Goal: Information Seeking & Learning: Learn about a topic

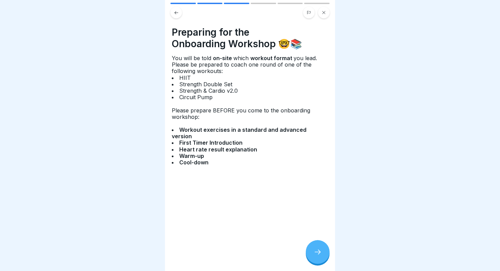
click at [318, 252] on icon at bounding box center [317, 252] width 8 height 8
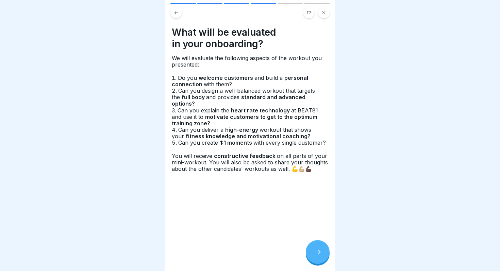
click at [318, 252] on icon at bounding box center [317, 252] width 8 height 8
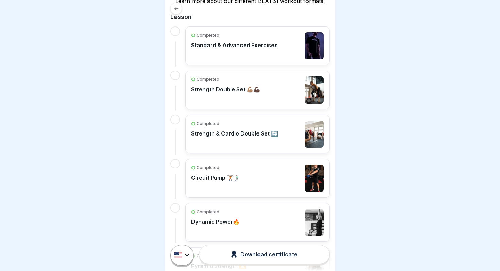
scroll to position [100, 0]
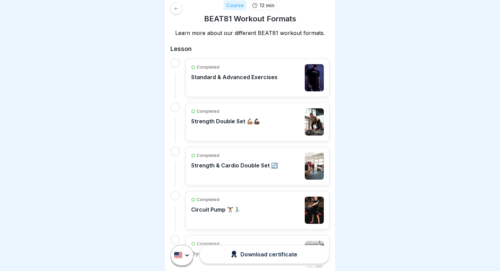
click at [240, 84] on div "Completed Standard & Advanced Exercises" at bounding box center [234, 77] width 86 height 27
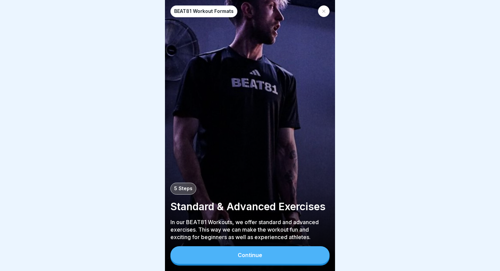
click at [254, 260] on button "Continue" at bounding box center [249, 255] width 159 height 18
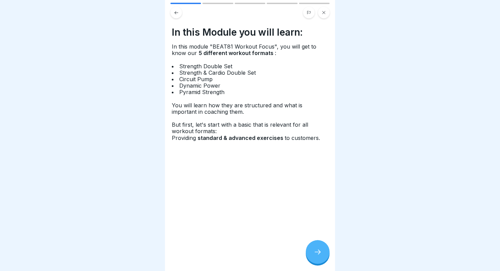
click at [326, 255] on div at bounding box center [318, 252] width 24 height 24
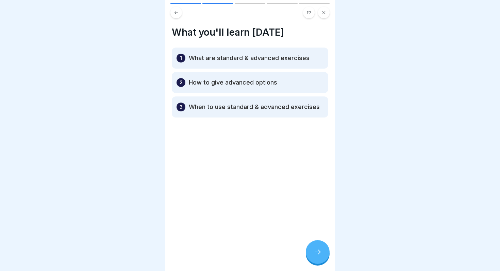
click at [324, 255] on div at bounding box center [318, 252] width 24 height 24
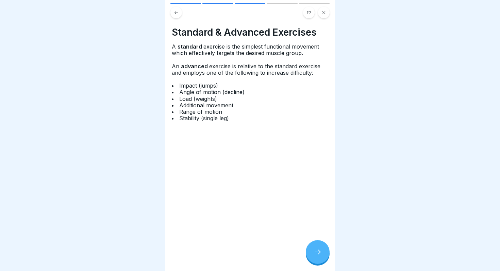
click at [324, 255] on div at bounding box center [318, 252] width 24 height 24
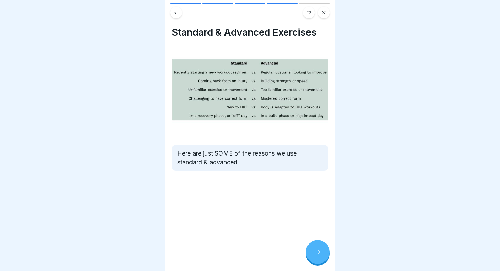
click at [324, 255] on div at bounding box center [318, 252] width 24 height 24
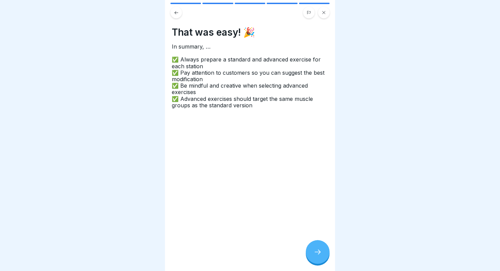
click at [324, 255] on div at bounding box center [318, 252] width 24 height 24
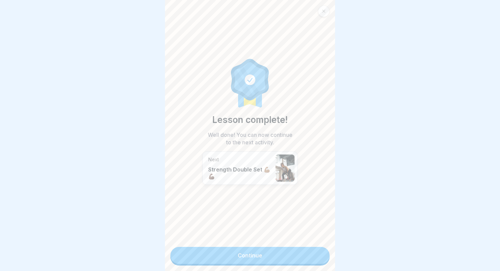
click at [318, 261] on link "Continue" at bounding box center [249, 255] width 159 height 17
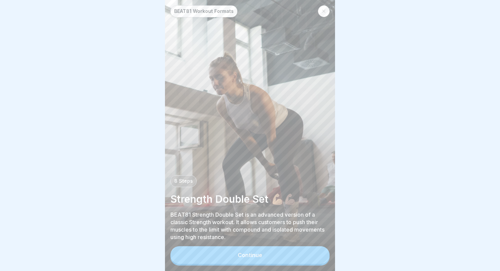
click at [319, 255] on button "Continue" at bounding box center [249, 255] width 159 height 18
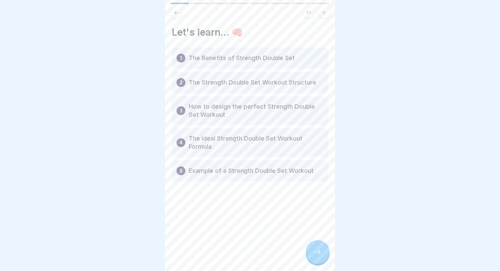
click at [319, 255] on icon at bounding box center [317, 252] width 8 height 8
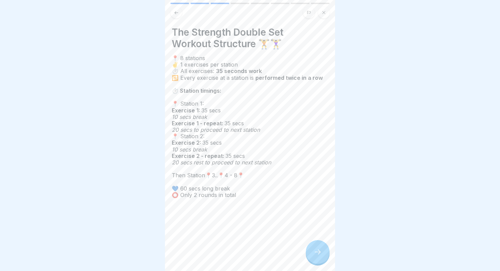
click at [319, 255] on icon at bounding box center [317, 252] width 8 height 8
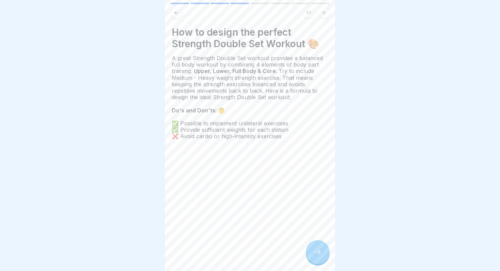
click at [319, 255] on icon at bounding box center [317, 252] width 8 height 8
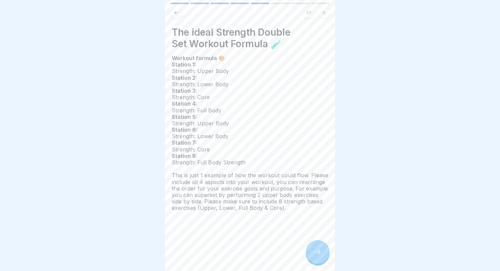
click at [315, 243] on div at bounding box center [318, 252] width 24 height 24
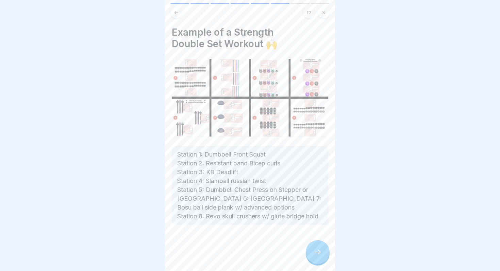
click at [315, 243] on div at bounding box center [318, 252] width 24 height 24
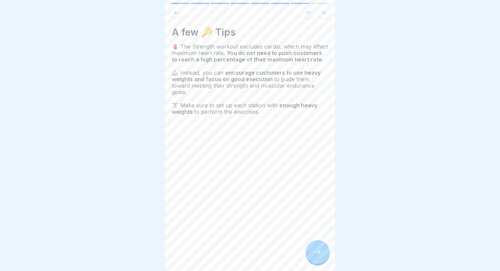
click at [321, 254] on icon at bounding box center [317, 252] width 8 height 8
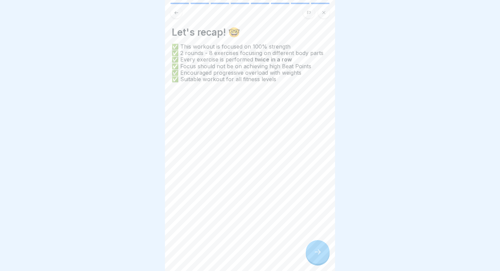
click at [321, 251] on icon at bounding box center [317, 252] width 8 height 8
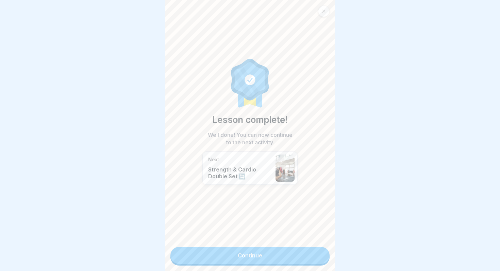
click at [235, 253] on link "Continue" at bounding box center [249, 255] width 159 height 17
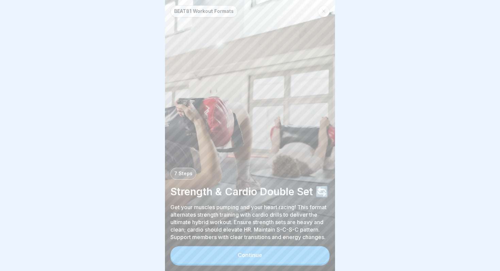
click at [320, 11] on div at bounding box center [324, 11] width 12 height 12
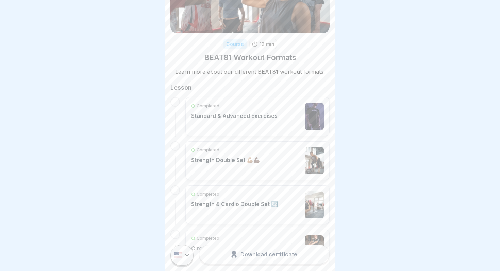
scroll to position [72, 0]
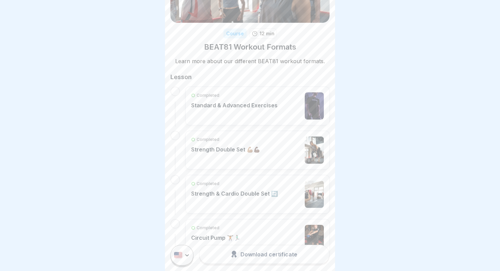
click at [258, 160] on div "Completed Strength Double Set 💪🏽💪🏿" at bounding box center [257, 150] width 133 height 27
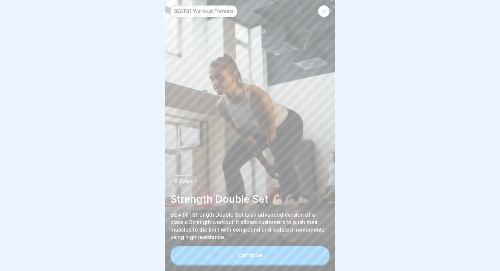
click at [325, 7] on div at bounding box center [324, 11] width 12 height 12
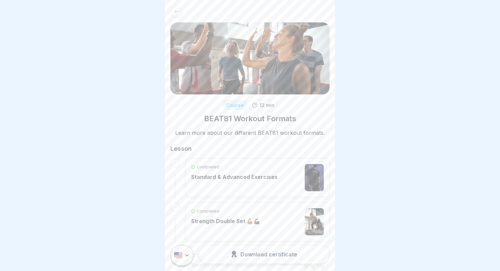
scroll to position [4, 0]
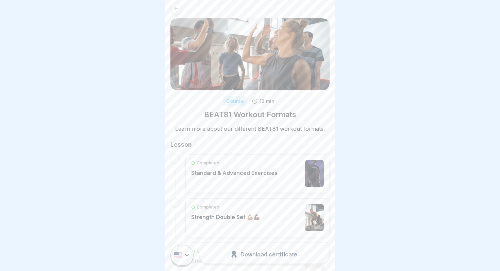
click at [233, 212] on div "Completed Strength Double Set 💪🏽💪🏿" at bounding box center [225, 217] width 69 height 27
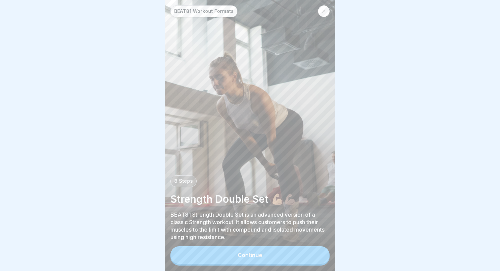
click at [239, 265] on div "Continue" at bounding box center [249, 255] width 159 height 19
click at [241, 262] on button "Continue" at bounding box center [249, 255] width 159 height 18
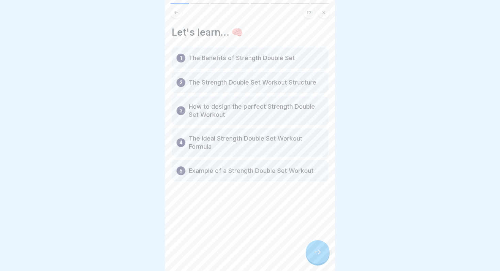
click at [316, 253] on icon at bounding box center [317, 252] width 8 height 8
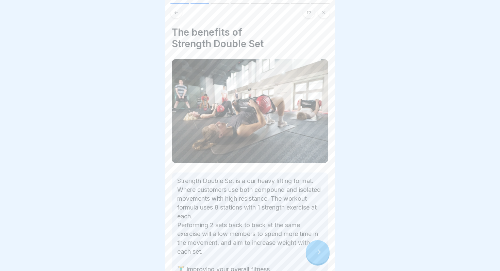
scroll to position [83, 0]
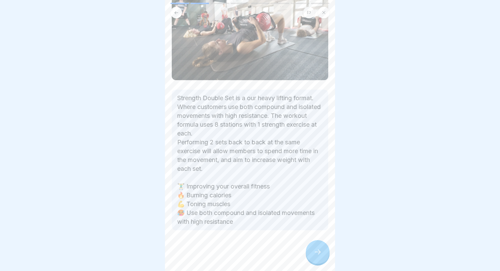
click at [317, 254] on icon at bounding box center [317, 252] width 8 height 8
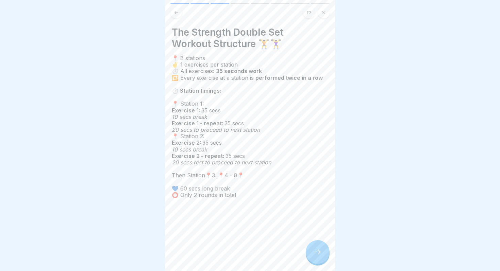
click at [321, 251] on icon at bounding box center [317, 252] width 8 height 8
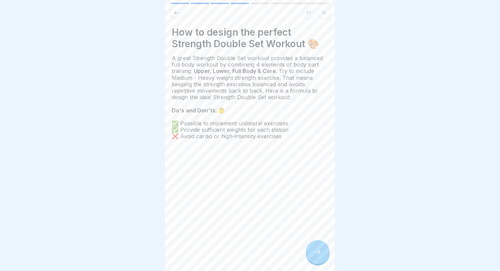
click at [321, 251] on icon at bounding box center [317, 252] width 8 height 8
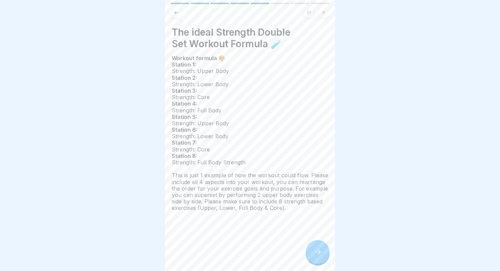
click at [321, 251] on icon at bounding box center [317, 252] width 8 height 8
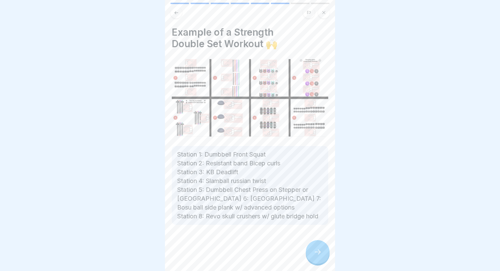
click at [175, 13] on icon at bounding box center [176, 12] width 5 height 5
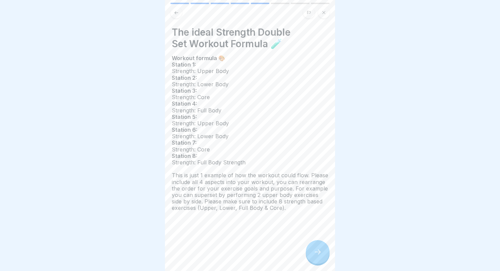
click at [175, 13] on icon at bounding box center [176, 12] width 5 height 5
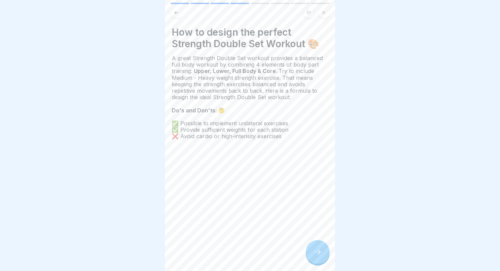
click at [175, 13] on icon at bounding box center [176, 12] width 5 height 5
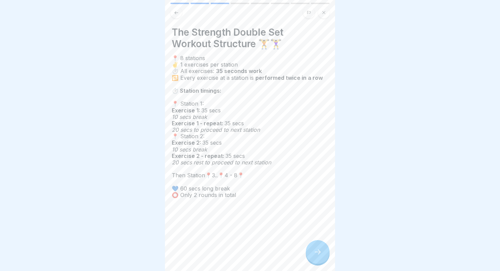
click at [314, 251] on icon at bounding box center [317, 252] width 8 height 8
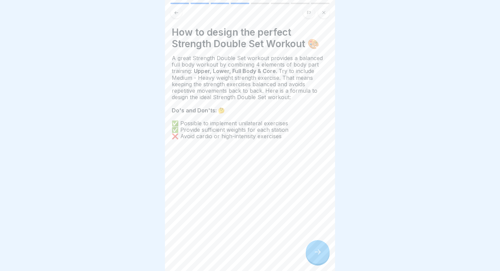
click at [314, 251] on icon at bounding box center [317, 252] width 8 height 8
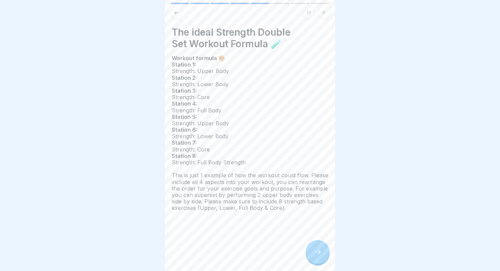
click at [314, 251] on icon at bounding box center [317, 252] width 8 height 8
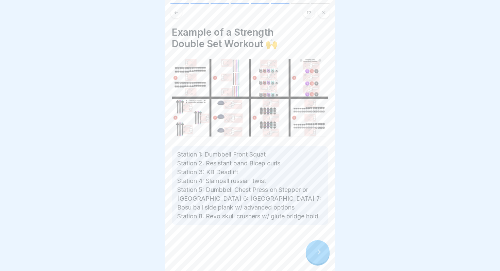
click at [319, 247] on div at bounding box center [318, 252] width 24 height 24
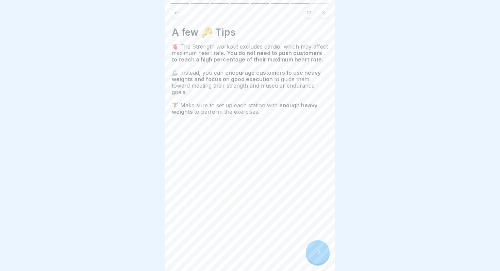
click at [179, 7] on div at bounding box center [249, 13] width 159 height 12
click at [178, 11] on button at bounding box center [176, 13] width 12 height 12
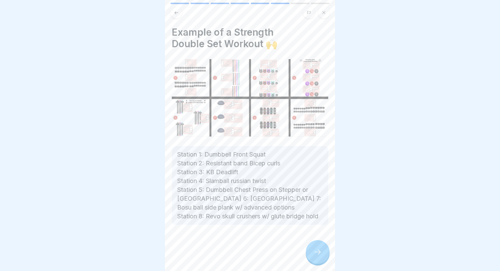
click at [178, 11] on button at bounding box center [176, 13] width 12 height 12
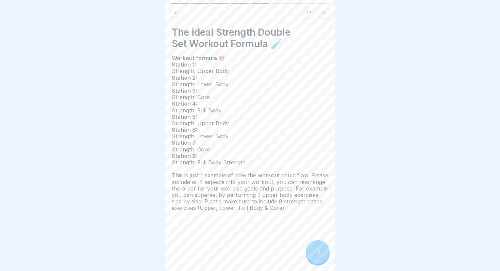
click at [315, 251] on icon at bounding box center [317, 252] width 8 height 8
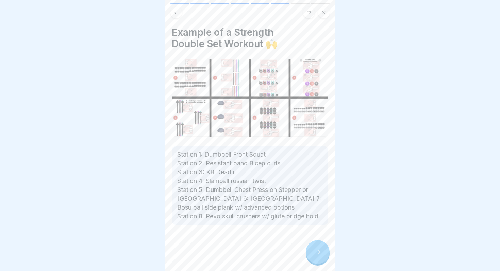
click at [269, 181] on p "Station 1: Dumbbell Front Squat Station 2: Resistant band Bicep curls Station 3…" at bounding box center [249, 185] width 145 height 71
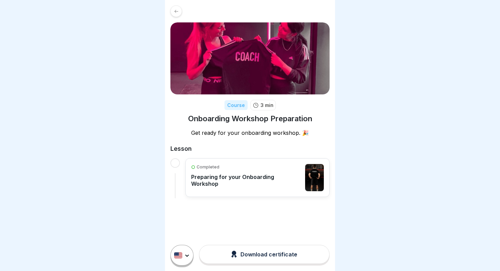
click at [275, 258] on div "Download certificate" at bounding box center [264, 254] width 66 height 7
click at [260, 184] on div "Completed Preparing for your Onboarding Workshop" at bounding box center [246, 177] width 110 height 27
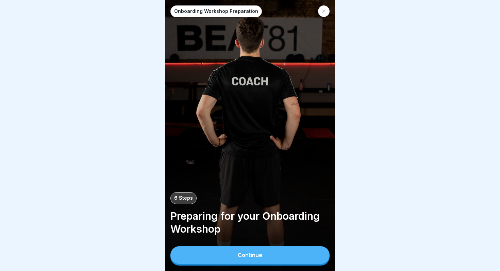
click at [255, 261] on button "Continue" at bounding box center [249, 255] width 159 height 18
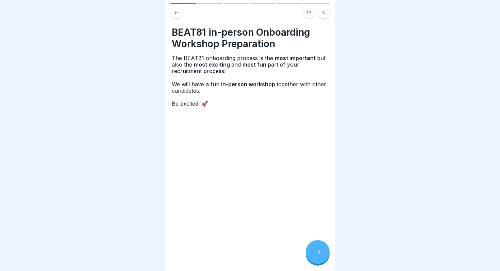
click at [308, 258] on div at bounding box center [318, 252] width 24 height 24
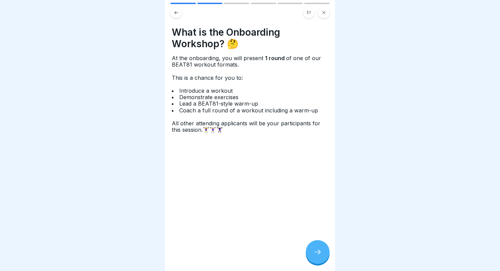
click at [310, 257] on div at bounding box center [318, 252] width 24 height 24
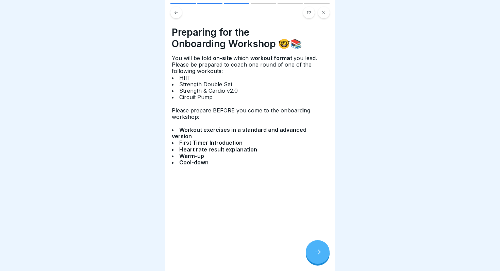
click at [173, 17] on button at bounding box center [176, 13] width 12 height 12
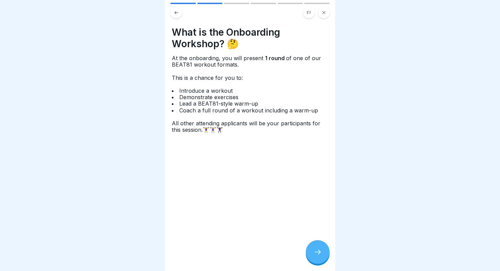
click at [173, 17] on button at bounding box center [176, 13] width 12 height 12
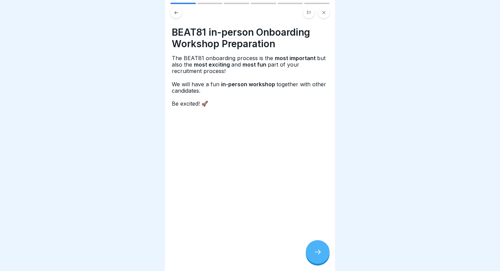
click at [173, 17] on button at bounding box center [176, 13] width 12 height 12
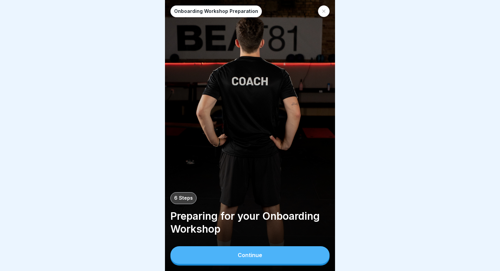
click at [318, 12] on div at bounding box center [324, 11] width 12 height 12
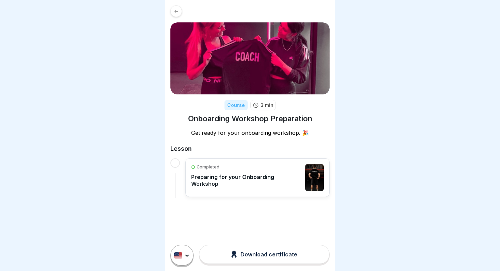
click at [273, 184] on div "Completed Preparing for your Onboarding Workshop" at bounding box center [246, 177] width 110 height 27
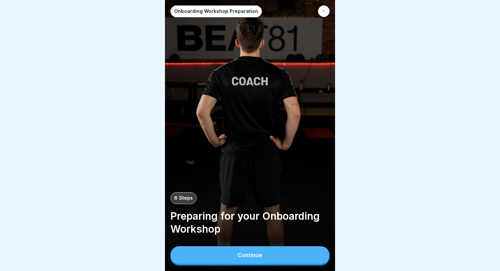
click at [292, 256] on button "Continue" at bounding box center [249, 255] width 159 height 18
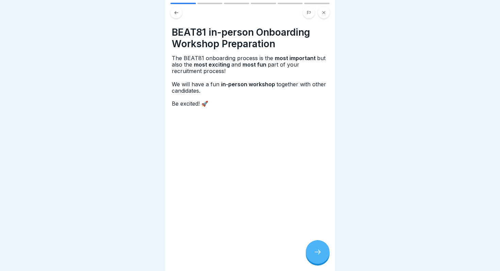
click at [312, 246] on div at bounding box center [318, 252] width 24 height 24
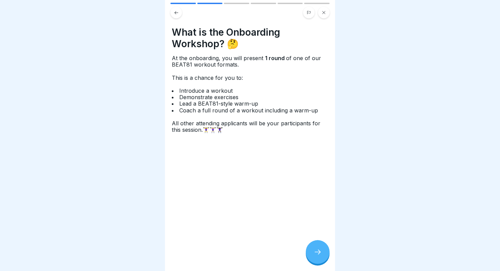
click at [312, 246] on div at bounding box center [318, 252] width 24 height 24
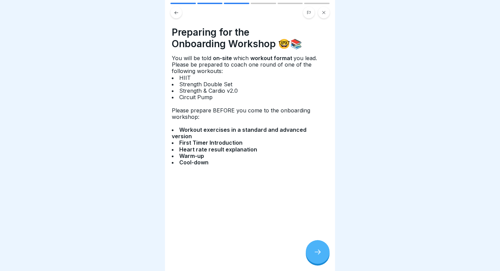
click at [315, 252] on icon at bounding box center [317, 252] width 8 height 8
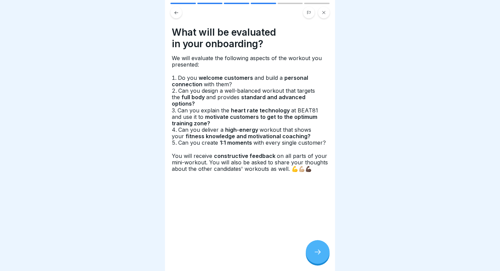
click at [315, 252] on icon at bounding box center [317, 252] width 8 height 8
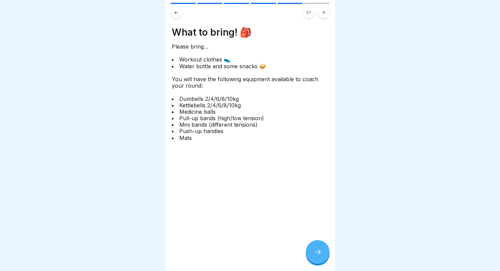
click at [175, 15] on button at bounding box center [176, 13] width 12 height 12
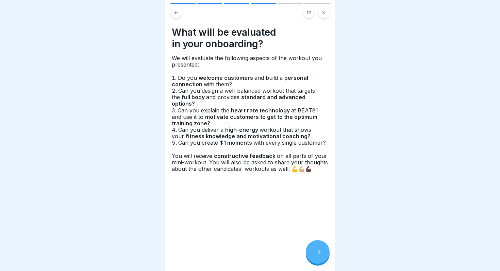
click at [175, 15] on button at bounding box center [176, 13] width 12 height 12
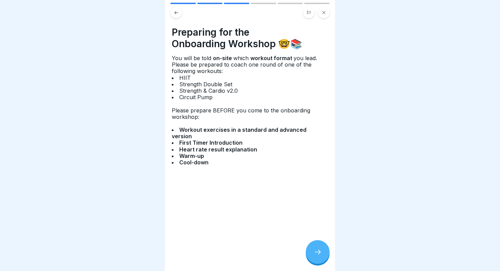
click at [172, 12] on button at bounding box center [176, 13] width 12 height 12
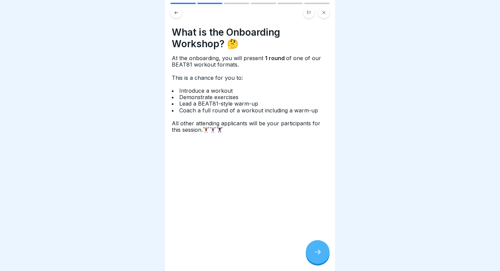
click at [172, 12] on button at bounding box center [176, 13] width 12 height 12
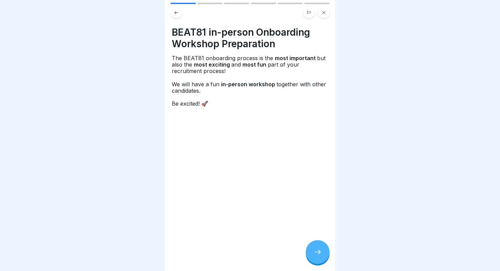
click at [172, 12] on button at bounding box center [176, 13] width 12 height 12
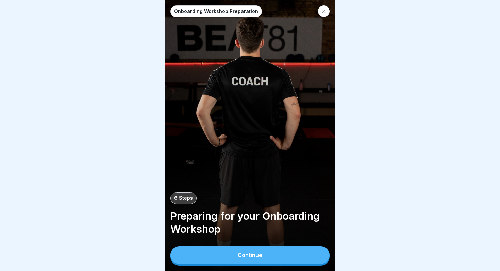
click at [326, 14] on div at bounding box center [324, 11] width 12 height 12
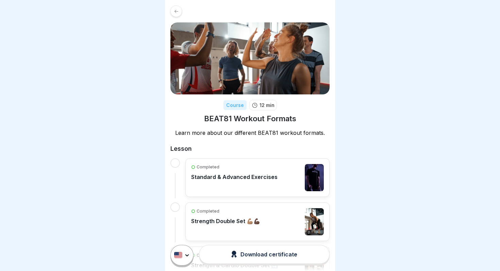
scroll to position [63, 0]
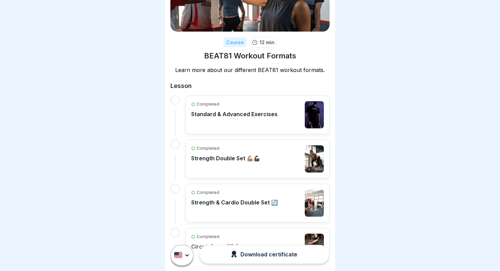
click at [263, 156] on div "Completed Strength Double Set 💪🏽💪🏿" at bounding box center [257, 158] width 133 height 27
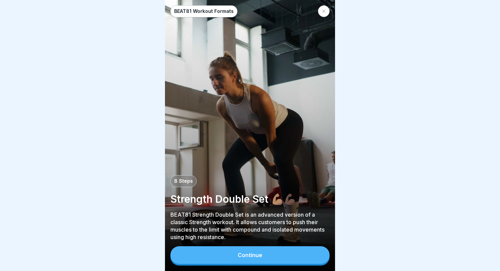
click at [255, 259] on button "Continue" at bounding box center [249, 255] width 159 height 18
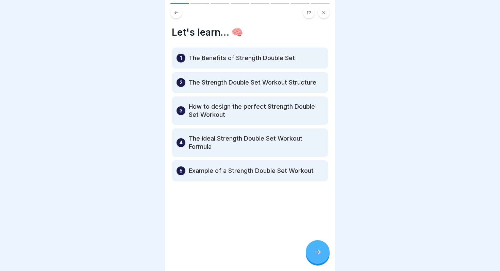
click at [310, 248] on div at bounding box center [318, 252] width 24 height 24
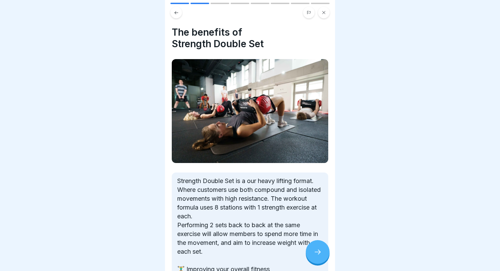
click at [313, 250] on div at bounding box center [318, 252] width 24 height 24
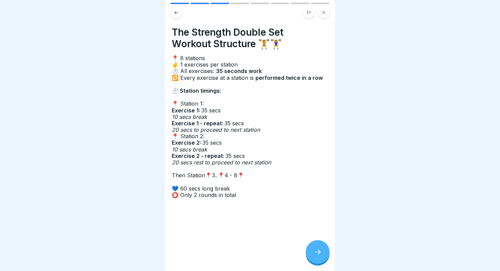
click at [313, 250] on div at bounding box center [318, 252] width 24 height 24
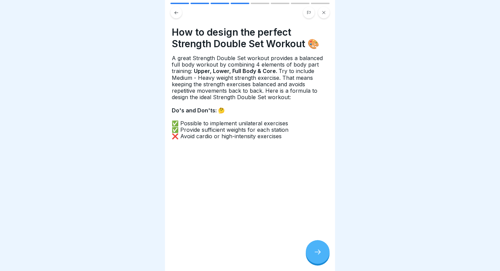
click at [313, 250] on div at bounding box center [318, 252] width 24 height 24
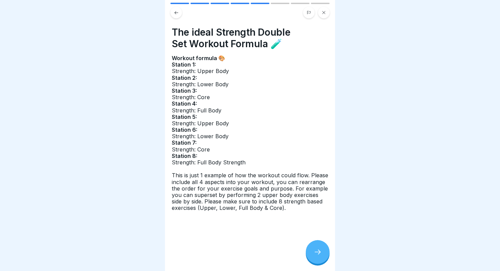
click at [316, 250] on icon at bounding box center [317, 252] width 8 height 8
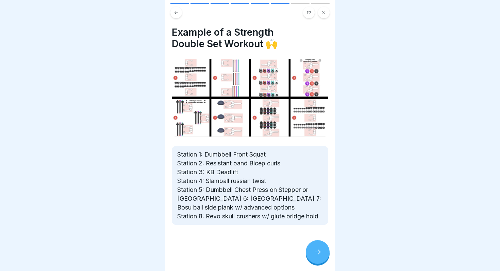
click at [319, 254] on icon at bounding box center [317, 252] width 8 height 8
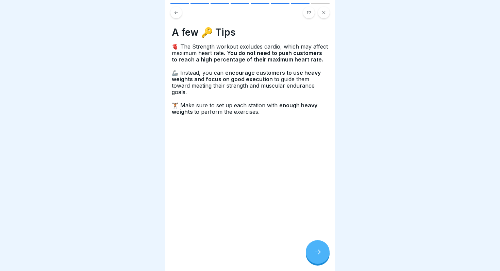
click at [319, 254] on icon at bounding box center [317, 252] width 8 height 8
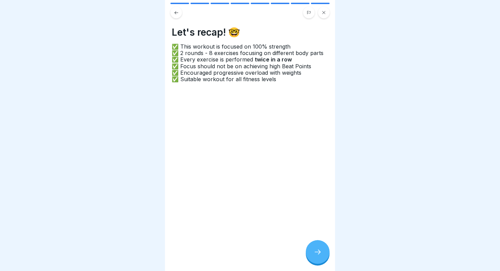
click at [174, 15] on icon at bounding box center [176, 12] width 5 height 5
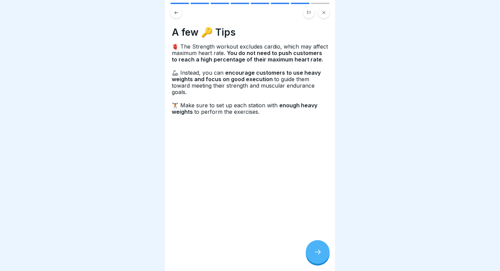
click at [315, 250] on icon at bounding box center [317, 252] width 8 height 8
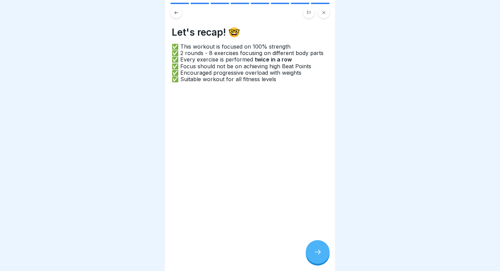
click at [315, 250] on icon at bounding box center [317, 252] width 8 height 8
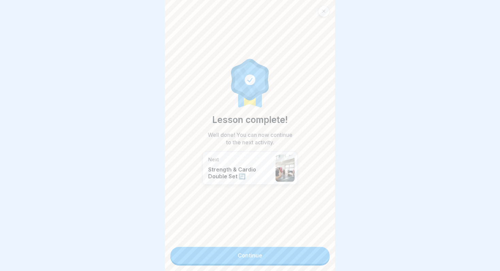
click at [310, 253] on link "Continue" at bounding box center [249, 255] width 159 height 17
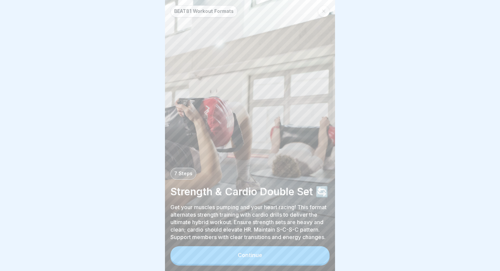
click at [272, 252] on button "Continue" at bounding box center [249, 255] width 159 height 18
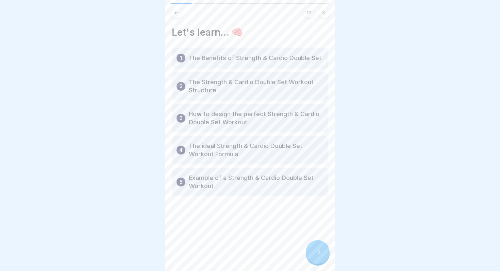
click at [310, 254] on div at bounding box center [318, 252] width 24 height 24
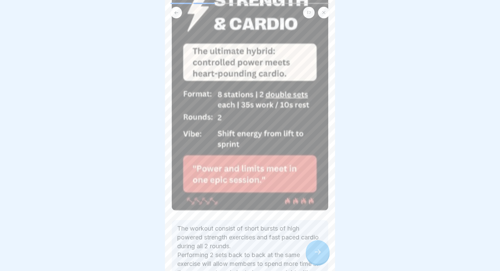
scroll to position [149, 0]
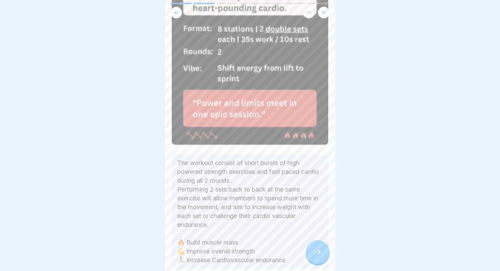
click at [315, 246] on div at bounding box center [318, 252] width 24 height 24
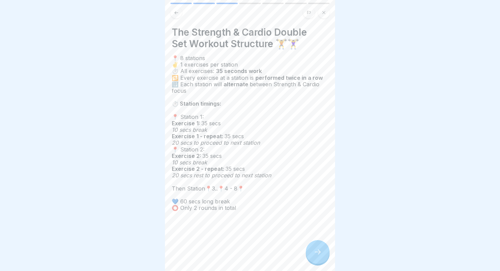
click at [307, 252] on div at bounding box center [318, 252] width 24 height 24
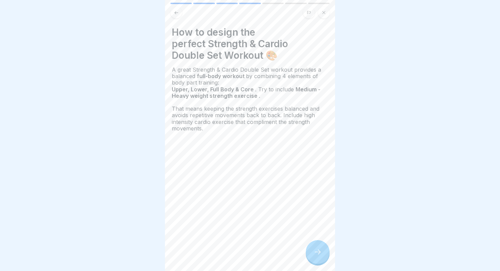
click at [307, 252] on div at bounding box center [318, 252] width 24 height 24
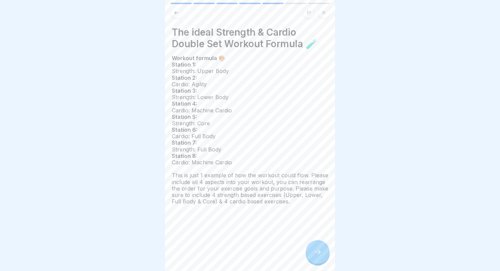
click at [323, 13] on icon at bounding box center [324, 13] width 4 height 4
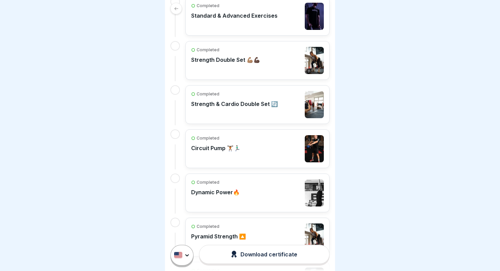
scroll to position [182, 0]
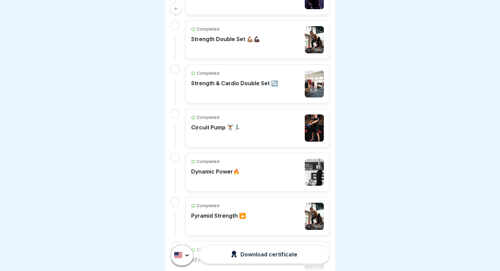
click at [251, 91] on div "Completed Strength & Cardio Double Set 🔄" at bounding box center [234, 83] width 87 height 27
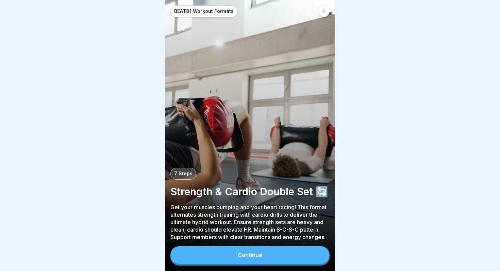
click at [268, 255] on button "Continue" at bounding box center [249, 255] width 159 height 18
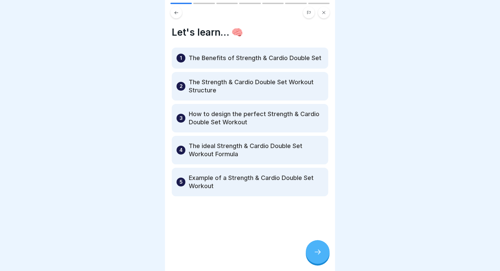
click at [315, 254] on icon at bounding box center [317, 252] width 8 height 8
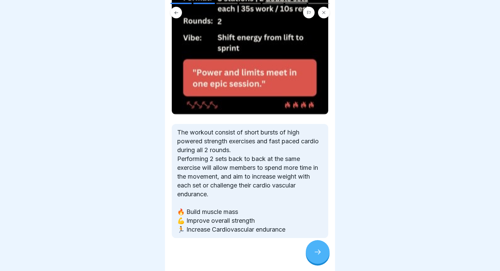
scroll to position [182, 0]
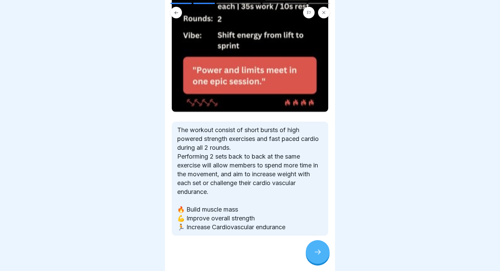
click at [317, 253] on icon at bounding box center [317, 252] width 8 height 8
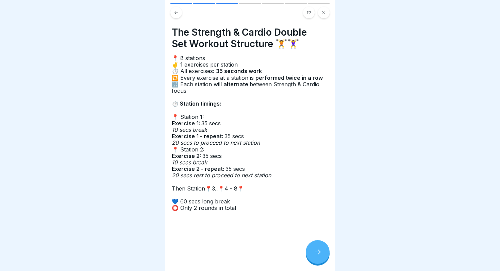
click at [317, 250] on icon at bounding box center [317, 252] width 8 height 8
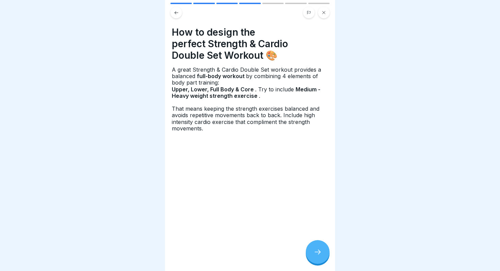
click at [317, 250] on icon at bounding box center [317, 252] width 8 height 8
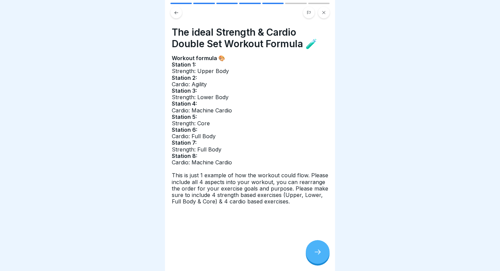
click at [320, 256] on div at bounding box center [318, 252] width 24 height 24
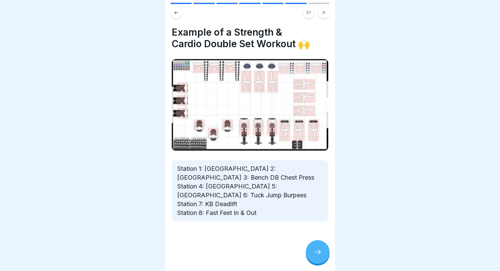
click at [317, 250] on icon at bounding box center [317, 252] width 8 height 8
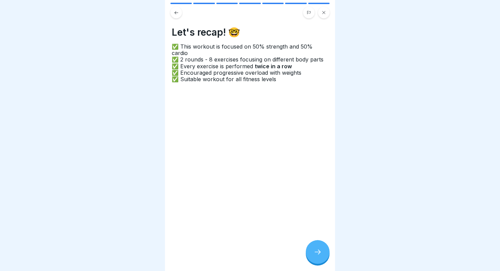
click at [317, 250] on icon at bounding box center [317, 252] width 8 height 8
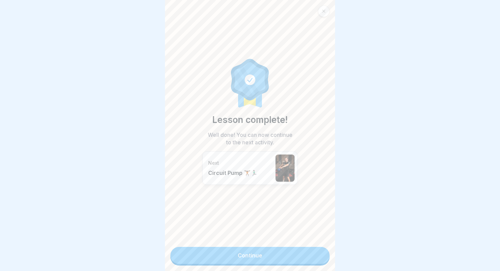
click at [313, 260] on link "Continue" at bounding box center [249, 255] width 159 height 17
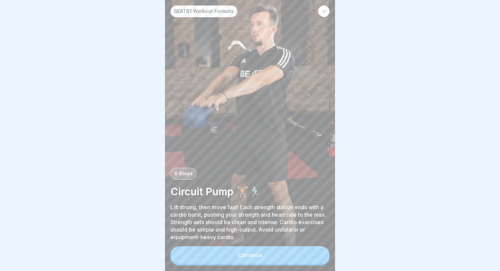
click at [323, 15] on div at bounding box center [324, 11] width 12 height 12
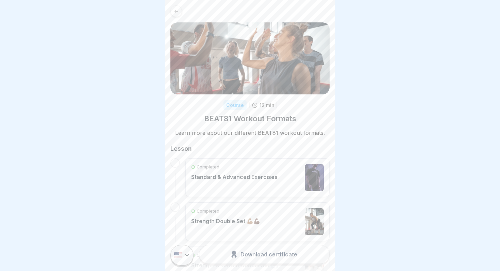
click at [180, 10] on div at bounding box center [176, 11] width 12 height 12
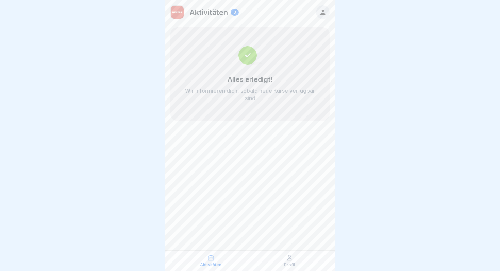
click at [321, 13] on icon at bounding box center [322, 13] width 5 height 6
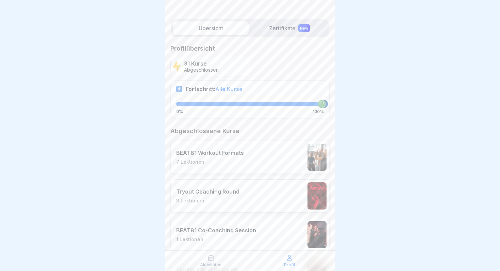
scroll to position [55, 0]
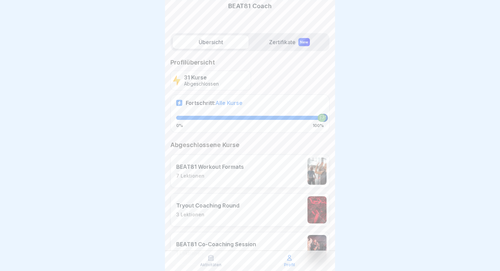
click at [243, 172] on div "BEAT81 Workout Formats 7 Lektionen" at bounding box center [249, 171] width 159 height 33
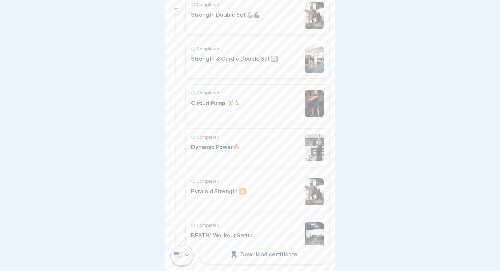
scroll to position [157, 0]
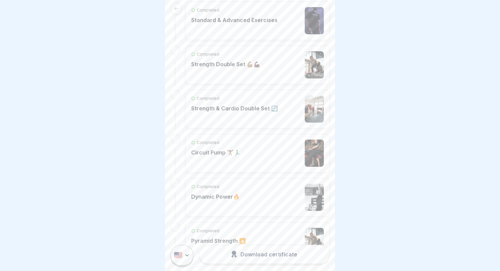
click at [251, 106] on p "Strength & Cardio Double Set 🔄" at bounding box center [234, 108] width 87 height 7
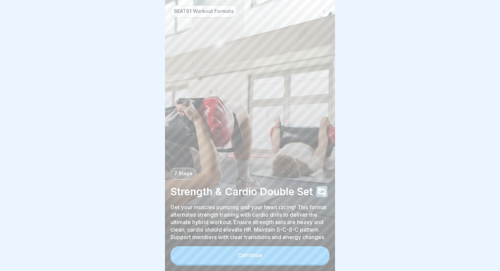
click at [288, 254] on button "Continue" at bounding box center [249, 255] width 159 height 18
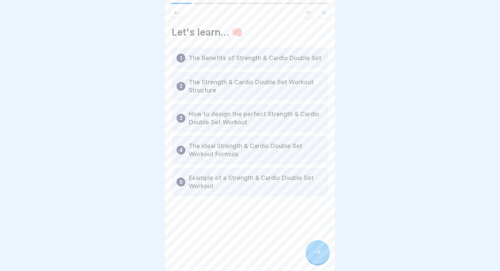
click at [317, 255] on icon at bounding box center [317, 252] width 8 height 8
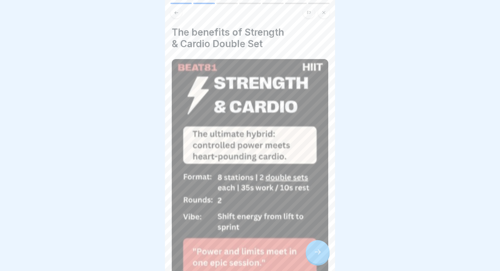
click at [317, 255] on icon at bounding box center [317, 252] width 8 height 8
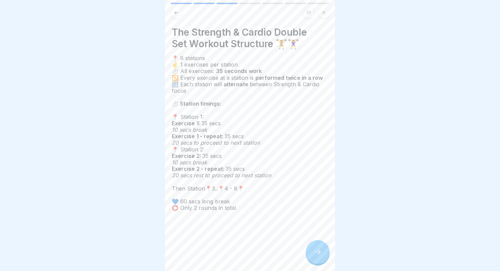
click at [320, 250] on icon at bounding box center [317, 252] width 8 height 8
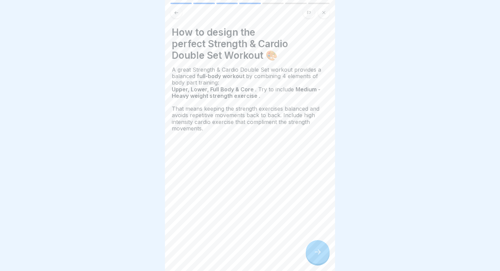
click at [312, 246] on div at bounding box center [318, 252] width 24 height 24
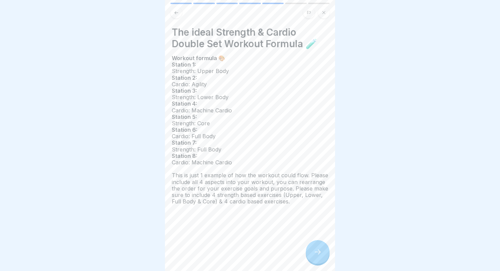
click at [207, 82] on span "Cardio: Agility" at bounding box center [190, 84] width 37 height 7
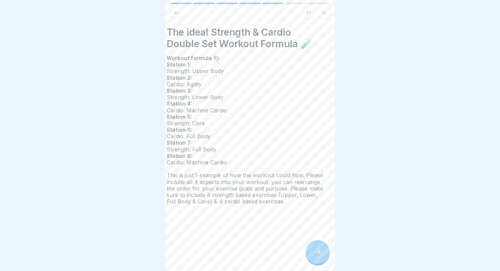
click at [191, 84] on span "Cardio: Agility" at bounding box center [185, 84] width 37 height 7
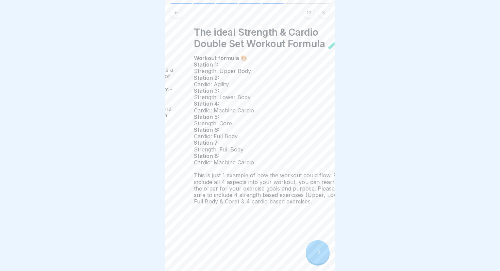
click at [215, 86] on span "Cardio: Agility" at bounding box center [212, 84] width 37 height 7
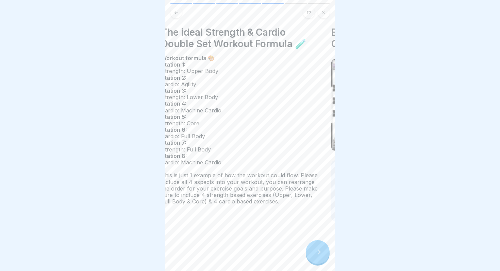
click at [231, 108] on div "Workout formula 🎨 Station 1: Strength: Upper Body Station 2: Cardio: Agility St…" at bounding box center [239, 130] width 156 height 150
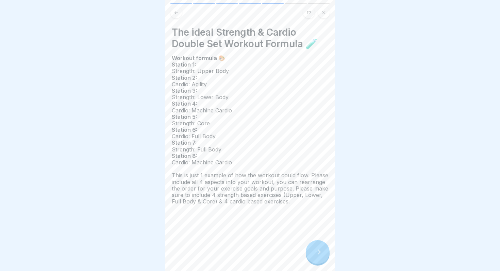
click at [309, 245] on div at bounding box center [318, 252] width 24 height 24
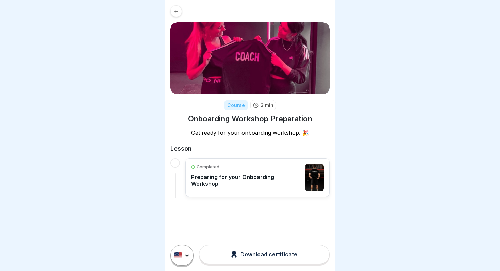
click at [280, 259] on button "Download certificate" at bounding box center [264, 254] width 131 height 19
click at [283, 173] on div "Completed Preparing for your Onboarding Workshop" at bounding box center [246, 177] width 110 height 27
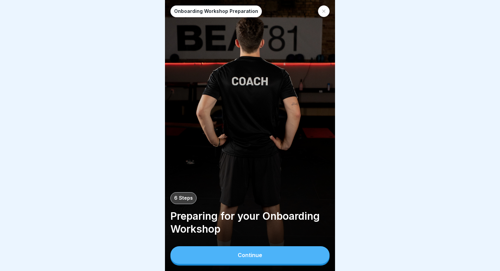
click at [273, 266] on div "Continue" at bounding box center [249, 255] width 159 height 19
click at [274, 261] on button "Continue" at bounding box center [249, 255] width 159 height 18
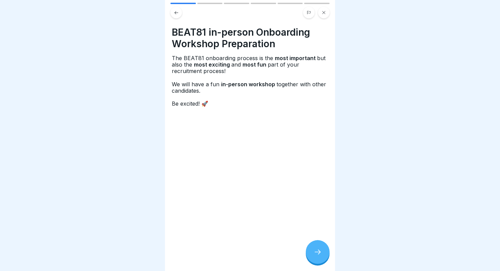
click at [315, 244] on div at bounding box center [318, 252] width 24 height 24
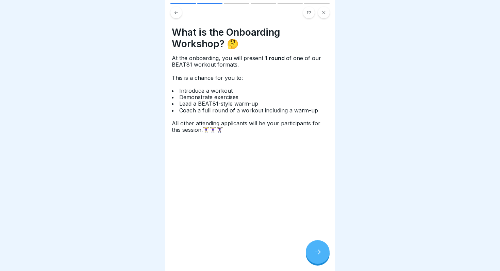
click at [405, 46] on div at bounding box center [250, 135] width 500 height 271
click at [316, 250] on icon at bounding box center [317, 252] width 8 height 8
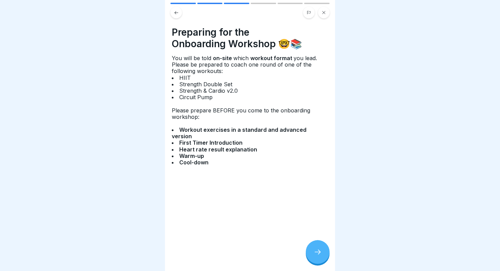
click at [316, 250] on icon at bounding box center [317, 252] width 8 height 8
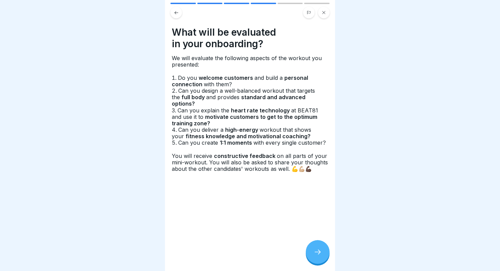
click at [316, 250] on icon at bounding box center [317, 252] width 8 height 8
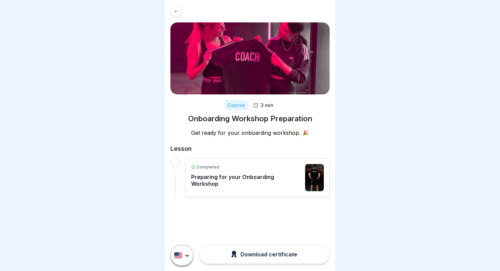
click at [252, 165] on div "Completed" at bounding box center [246, 167] width 110 height 6
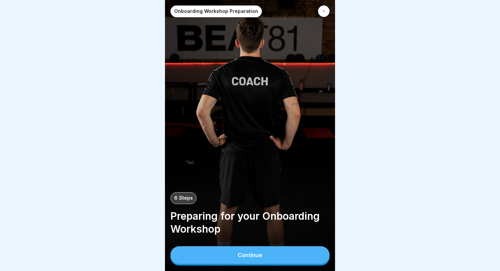
click at [318, 12] on div "Onboarding Workshop Preparation" at bounding box center [249, 11] width 159 height 12
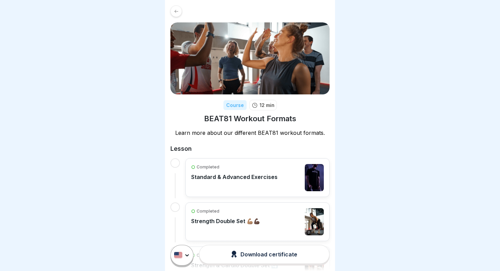
click at [251, 122] on h1 "BEAT81 Workout Formats" at bounding box center [250, 119] width 92 height 10
click at [173, 7] on div at bounding box center [176, 11] width 12 height 12
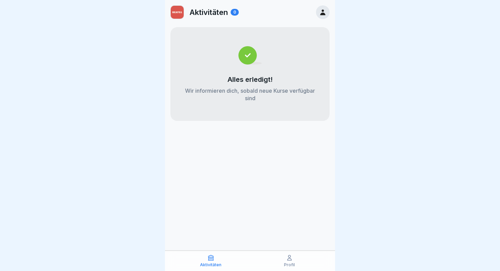
click at [323, 11] on icon at bounding box center [322, 13] width 5 height 6
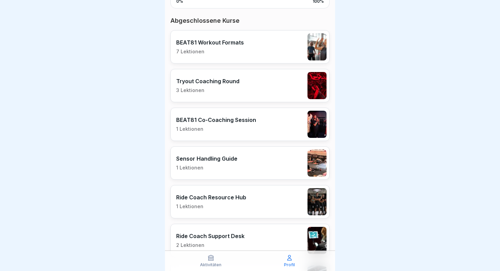
scroll to position [104, 0]
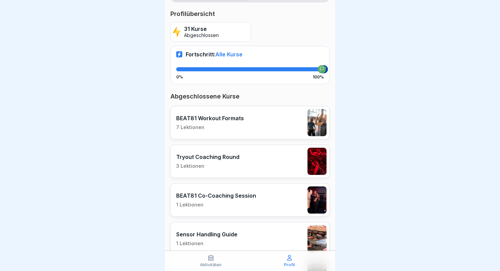
click at [241, 121] on p "BEAT81 Workout Formats" at bounding box center [210, 118] width 68 height 7
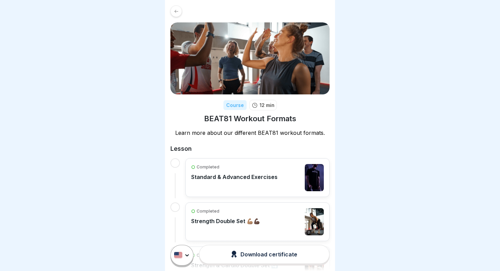
click at [177, 12] on icon at bounding box center [176, 11] width 5 height 5
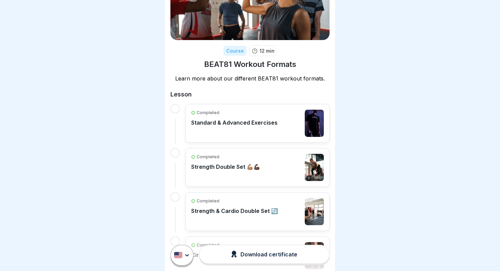
scroll to position [67, 0]
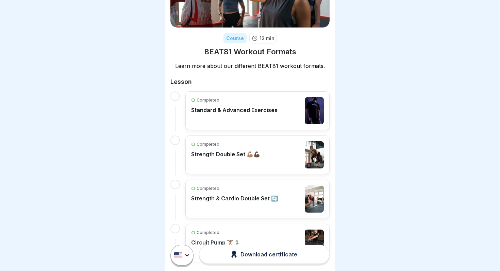
click at [224, 121] on div "Completed Standard & Advanced Exercises" at bounding box center [234, 110] width 86 height 27
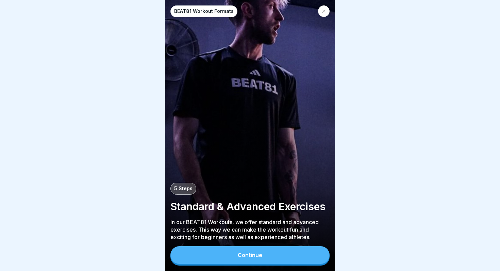
click at [244, 260] on button "Continue" at bounding box center [249, 255] width 159 height 18
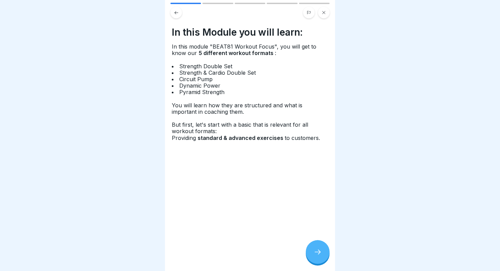
click at [315, 255] on icon at bounding box center [317, 252] width 8 height 8
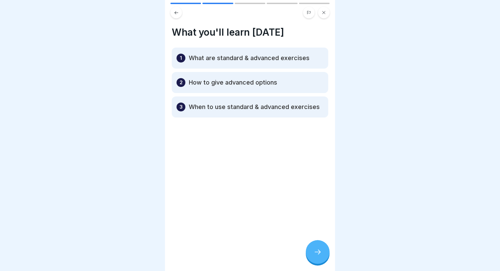
click at [315, 255] on icon at bounding box center [317, 252] width 8 height 8
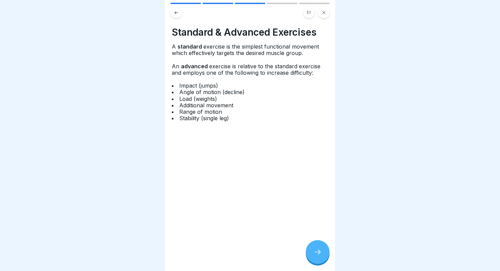
click at [315, 255] on icon at bounding box center [317, 252] width 8 height 8
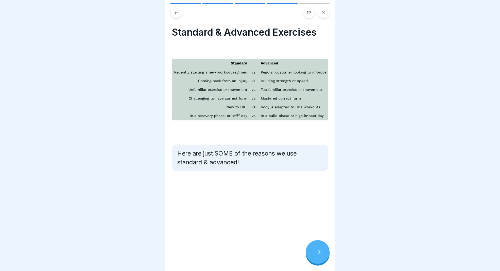
click at [315, 255] on icon at bounding box center [317, 252] width 8 height 8
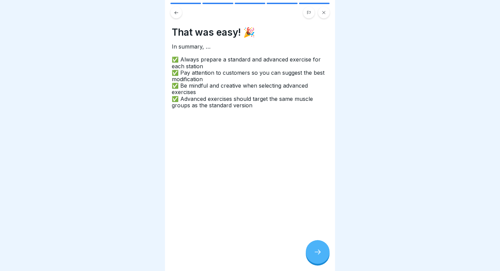
click at [315, 255] on icon at bounding box center [317, 252] width 8 height 8
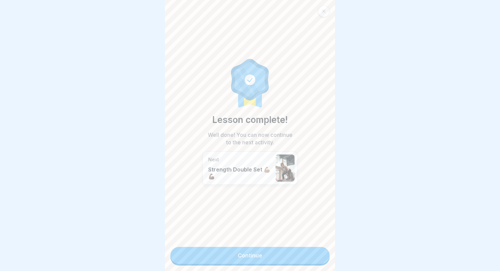
click at [315, 255] on link "Continue" at bounding box center [249, 255] width 159 height 17
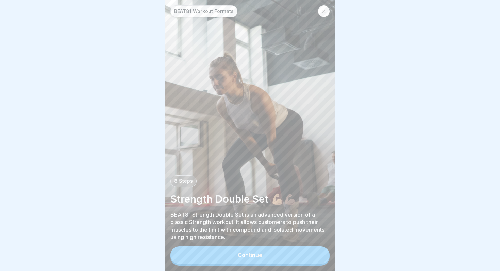
click at [315, 255] on button "Continue" at bounding box center [249, 255] width 159 height 18
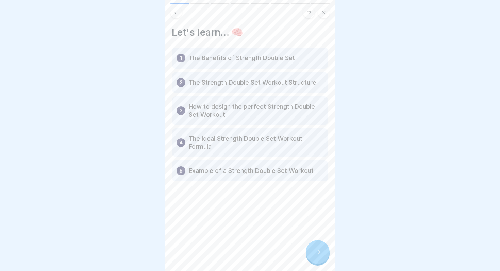
click at [315, 255] on icon at bounding box center [317, 252] width 8 height 8
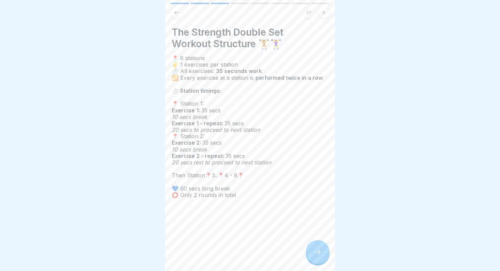
click at [315, 255] on icon at bounding box center [317, 252] width 8 height 8
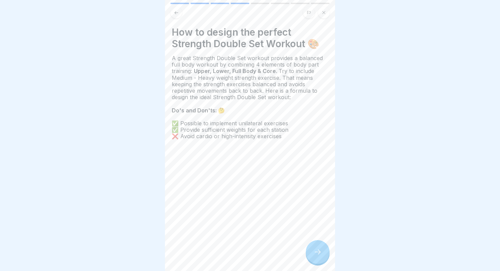
click at [315, 255] on icon at bounding box center [317, 252] width 8 height 8
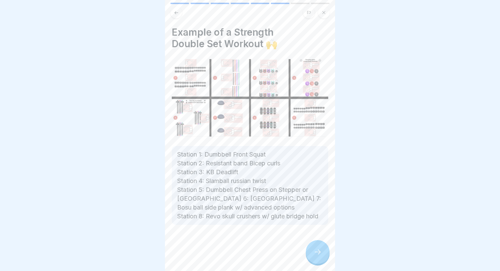
click at [315, 255] on icon at bounding box center [317, 252] width 8 height 8
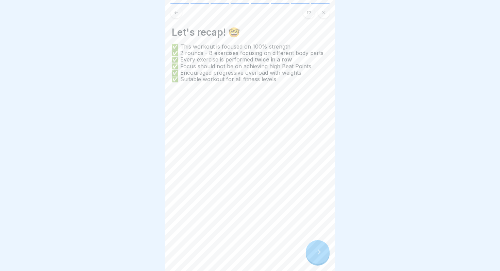
click at [315, 255] on icon at bounding box center [317, 252] width 8 height 8
click at [340, 255] on link "Continue" at bounding box center [419, 255] width 159 height 17
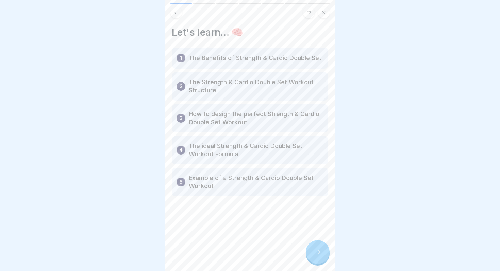
click at [315, 255] on icon at bounding box center [317, 252] width 8 height 8
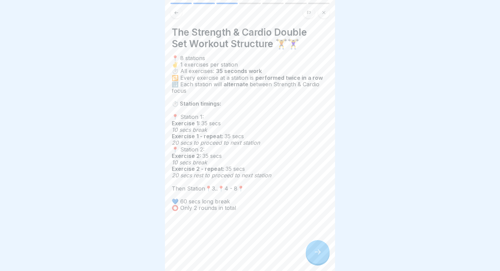
click at [315, 255] on icon at bounding box center [317, 252] width 8 height 8
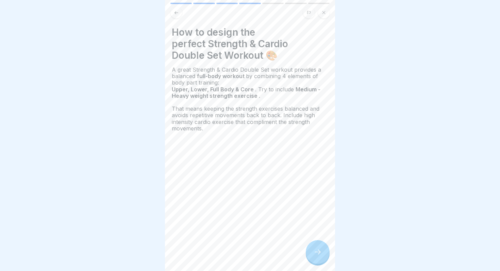
click at [315, 255] on icon at bounding box center [317, 252] width 8 height 8
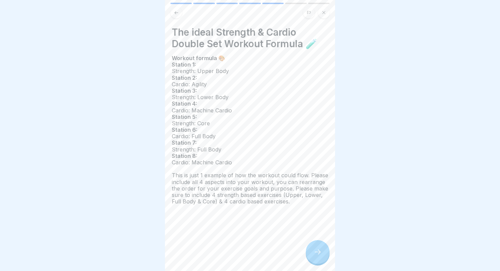
click at [315, 255] on icon at bounding box center [317, 252] width 8 height 8
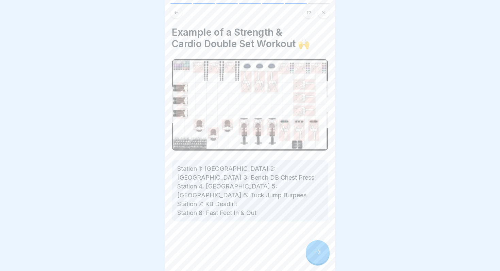
click at [315, 255] on icon at bounding box center [317, 252] width 8 height 8
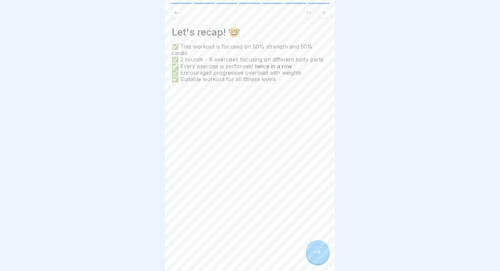
click at [315, 255] on icon at bounding box center [317, 252] width 8 height 8
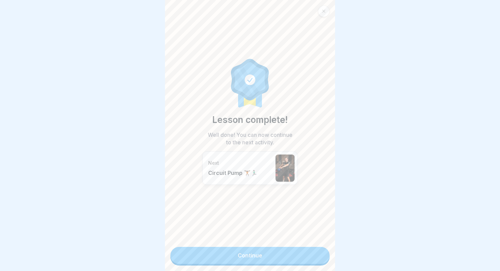
click at [315, 255] on link "Continue" at bounding box center [249, 255] width 159 height 17
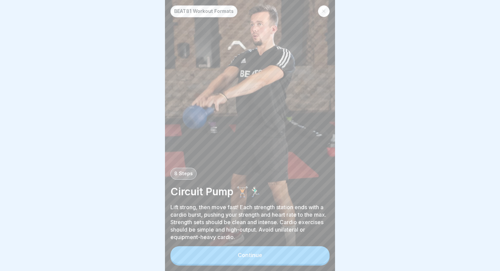
click at [314, 254] on button "Continue" at bounding box center [249, 255] width 159 height 18
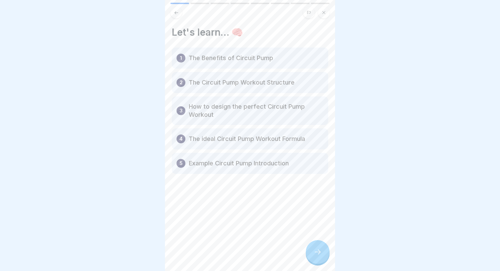
click at [316, 251] on icon at bounding box center [317, 252] width 8 height 8
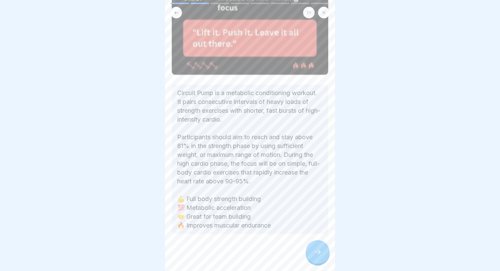
scroll to position [222, 0]
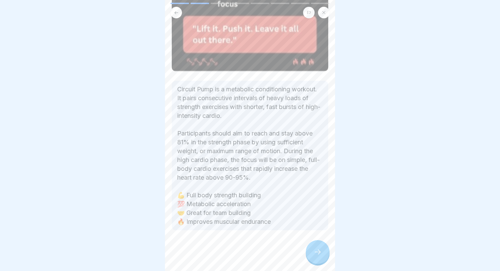
click at [316, 258] on div at bounding box center [318, 252] width 24 height 24
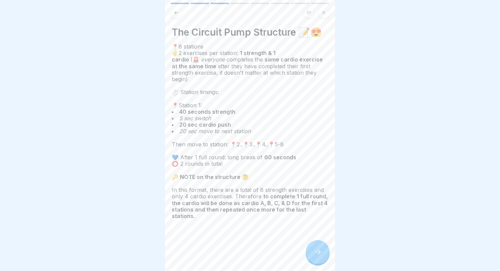
click at [316, 256] on div at bounding box center [318, 252] width 24 height 24
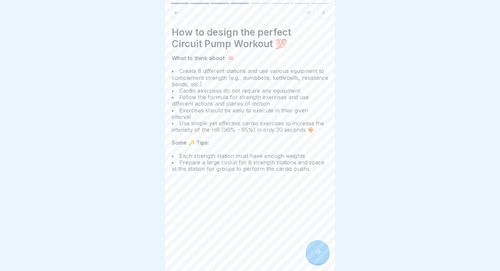
click at [316, 256] on div at bounding box center [318, 252] width 24 height 24
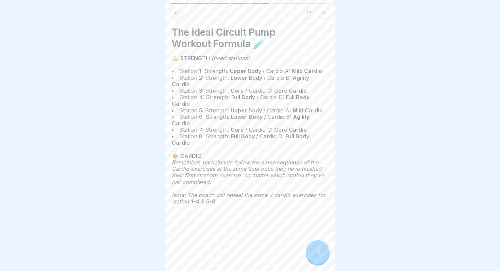
click at [177, 13] on icon at bounding box center [176, 12] width 5 height 5
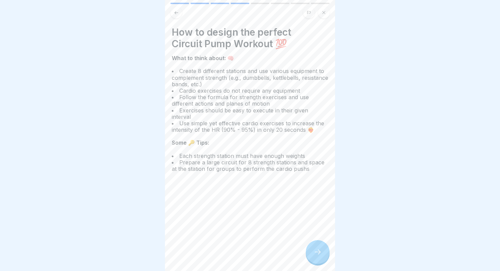
click at [177, 13] on icon at bounding box center [176, 12] width 5 height 5
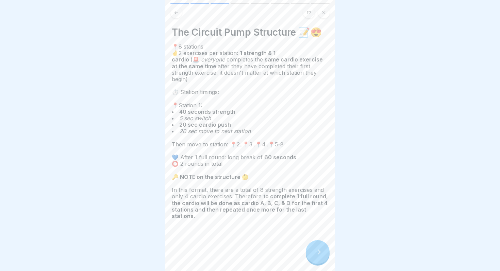
click at [322, 251] on div at bounding box center [318, 252] width 24 height 24
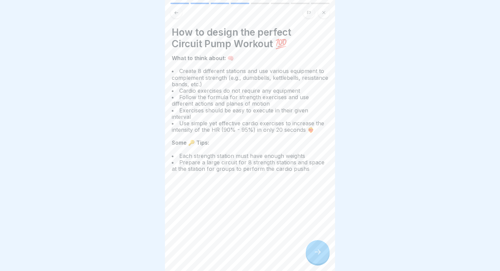
click at [322, 251] on div at bounding box center [318, 252] width 24 height 24
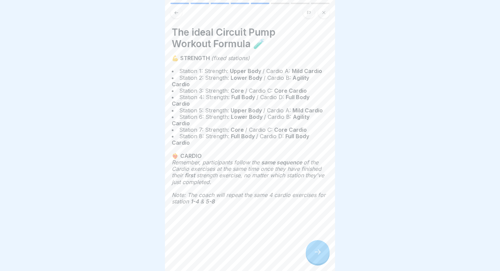
click at [322, 251] on div at bounding box center [318, 252] width 24 height 24
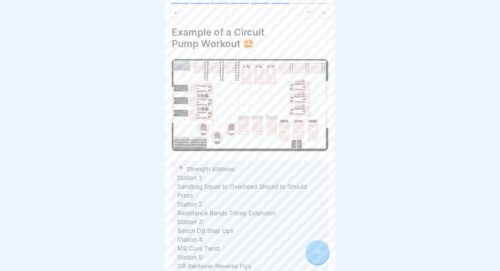
click at [322, 251] on div at bounding box center [318, 252] width 24 height 24
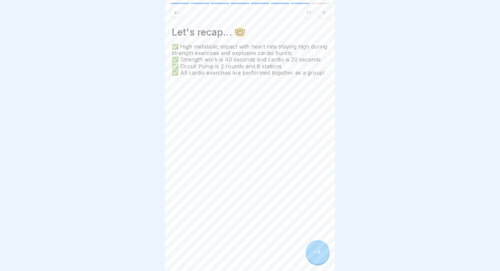
click at [322, 251] on div at bounding box center [318, 252] width 24 height 24
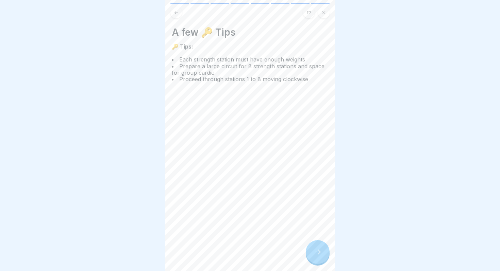
click at [322, 251] on div at bounding box center [318, 252] width 24 height 24
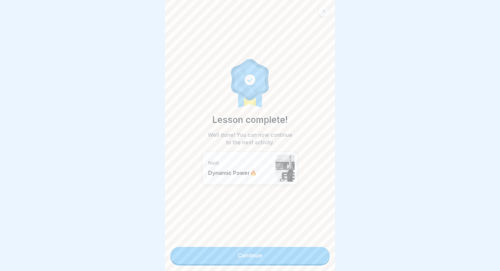
click at [322, 251] on link "Continue" at bounding box center [249, 255] width 159 height 17
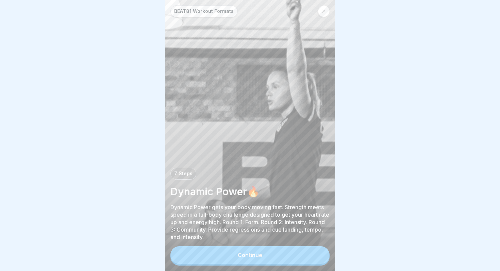
click at [322, 251] on button "Continue" at bounding box center [249, 255] width 159 height 18
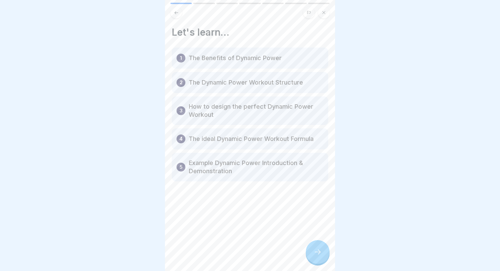
click at [322, 251] on div at bounding box center [318, 252] width 24 height 24
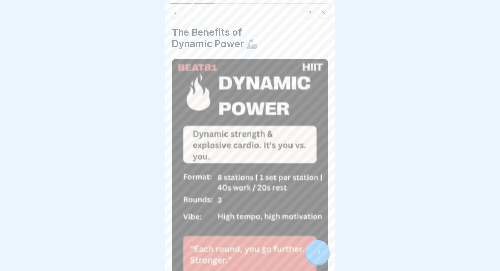
click at [322, 251] on div at bounding box center [318, 252] width 24 height 24
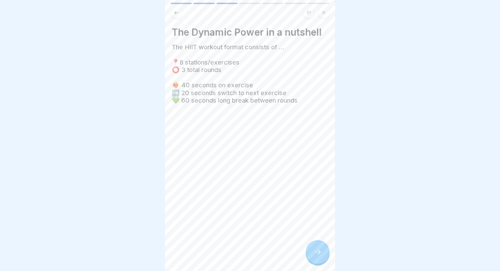
click at [322, 251] on div at bounding box center [318, 252] width 24 height 24
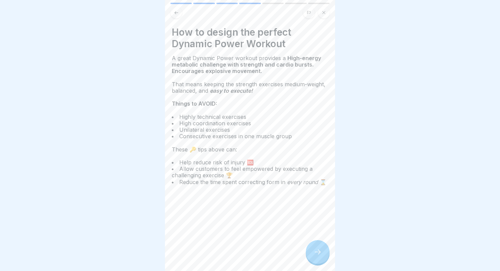
click at [322, 251] on div at bounding box center [318, 252] width 24 height 24
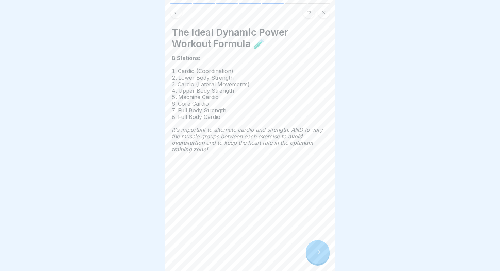
click at [322, 251] on div at bounding box center [318, 252] width 24 height 24
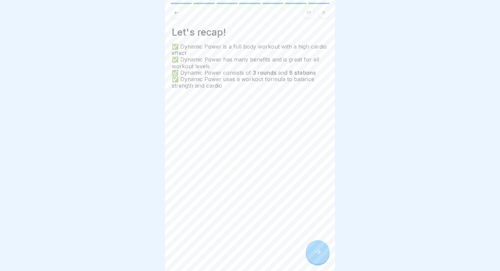
click at [322, 251] on div at bounding box center [318, 252] width 24 height 24
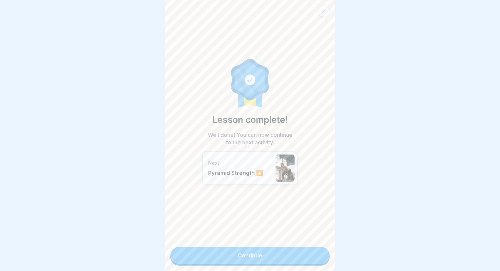
click at [322, 251] on link "Continue" at bounding box center [249, 255] width 159 height 17
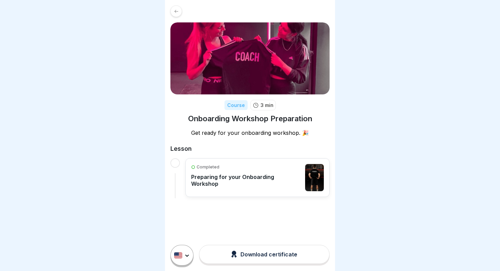
click at [262, 181] on div "Completed Preparing for your Onboarding Workshop" at bounding box center [246, 177] width 110 height 27
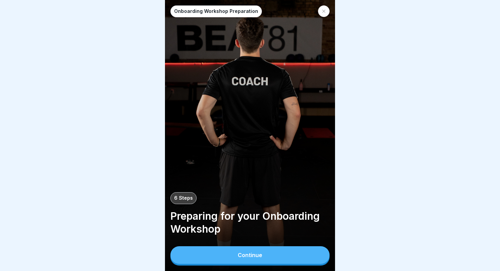
click at [268, 258] on button "Continue" at bounding box center [249, 255] width 159 height 18
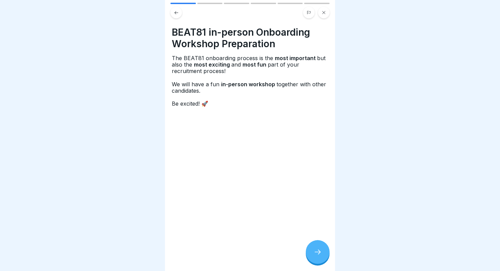
click at [314, 257] on div at bounding box center [318, 252] width 24 height 24
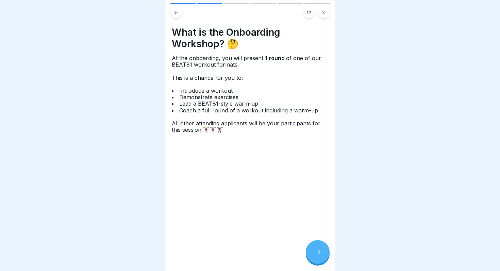
click at [314, 257] on div at bounding box center [318, 252] width 24 height 24
